Goal: Task Accomplishment & Management: Manage account settings

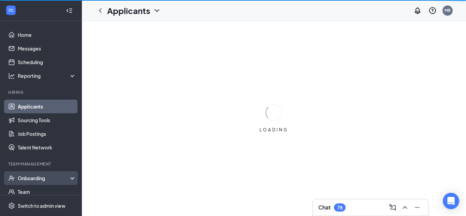
click at [39, 177] on div "Onboarding" at bounding box center [44, 178] width 53 height 7
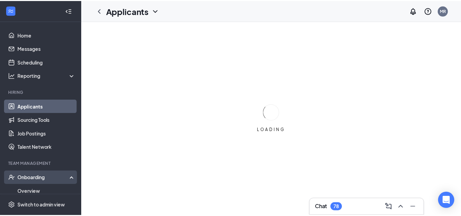
scroll to position [34, 0]
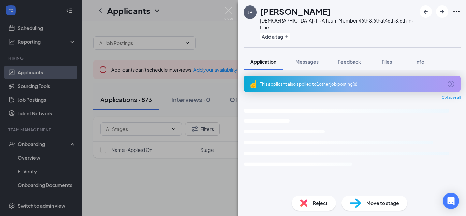
click at [47, 157] on div "JB [PERSON_NAME] [DEMOGRAPHIC_DATA]-fil-A Team Member 46th & 6th at 46th & 6th …" at bounding box center [233, 108] width 466 height 216
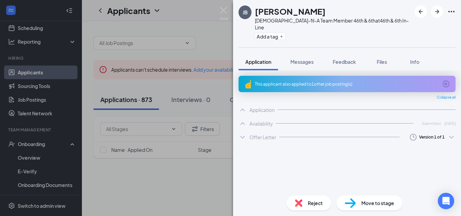
click at [232, 11] on div "Applicants MR" at bounding box center [271, 10] width 379 height 21
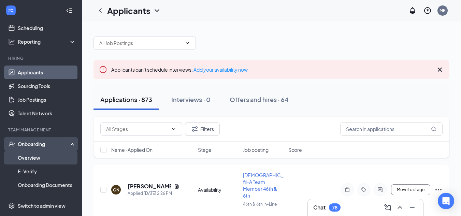
click at [41, 160] on link "Overview" at bounding box center [47, 158] width 58 height 14
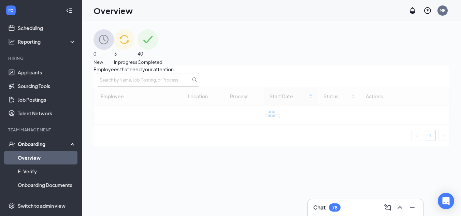
click at [137, 56] on div "3 In progress" at bounding box center [126, 47] width 24 height 36
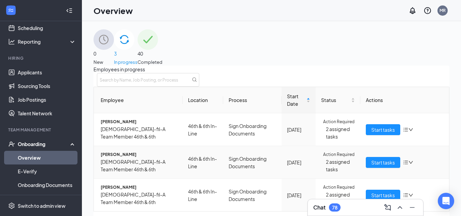
scroll to position [46, 0]
click at [380, 159] on span "Start tasks" at bounding box center [383, 163] width 24 height 8
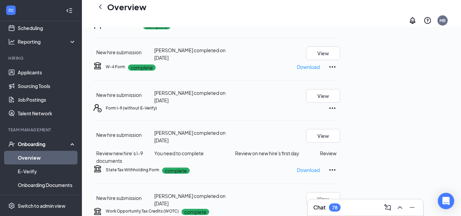
scroll to position [169, 0]
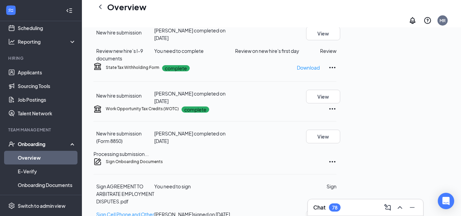
click at [45, 154] on link "Overview" at bounding box center [47, 158] width 58 height 14
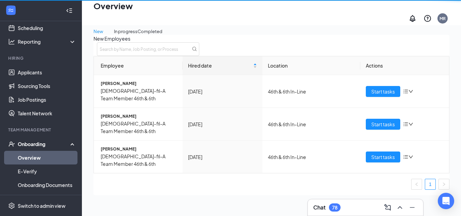
scroll to position [31, 0]
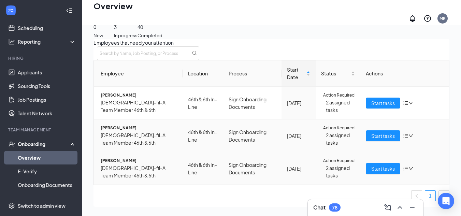
click at [18, 151] on link "Overview" at bounding box center [47, 158] width 58 height 14
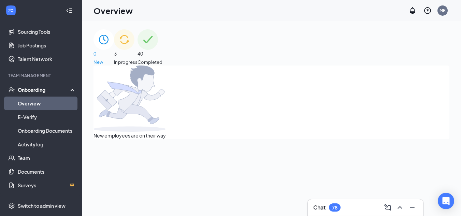
click at [137, 35] on div "3 In progress" at bounding box center [126, 47] width 24 height 36
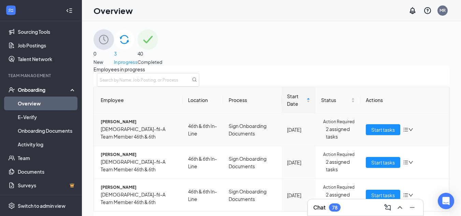
scroll to position [46, 0]
click at [421, 87] on th "Actions" at bounding box center [404, 100] width 89 height 26
